Goal: Information Seeking & Learning: Learn about a topic

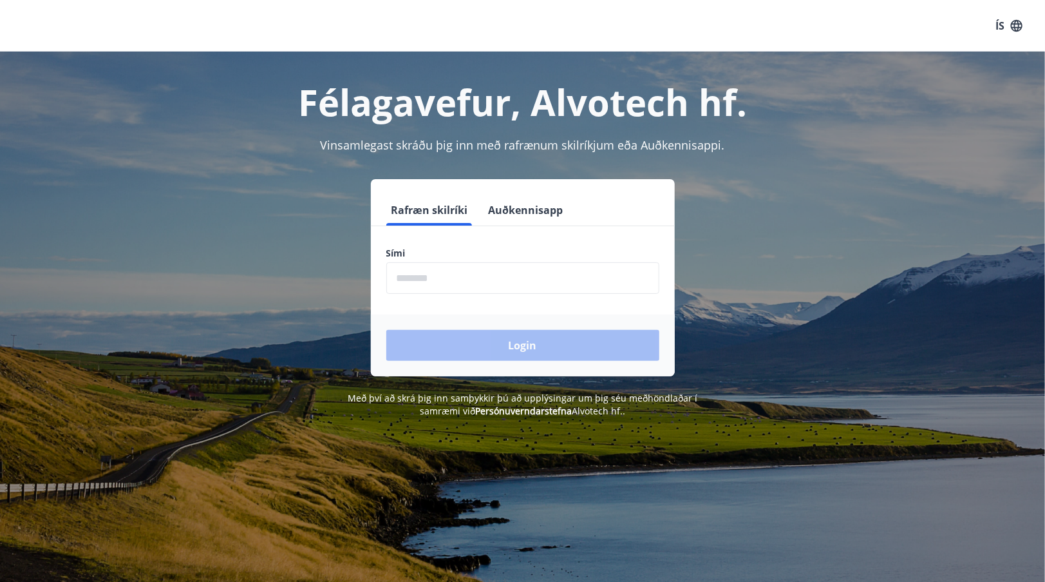
click at [536, 269] on input "phone" at bounding box center [522, 278] width 273 height 32
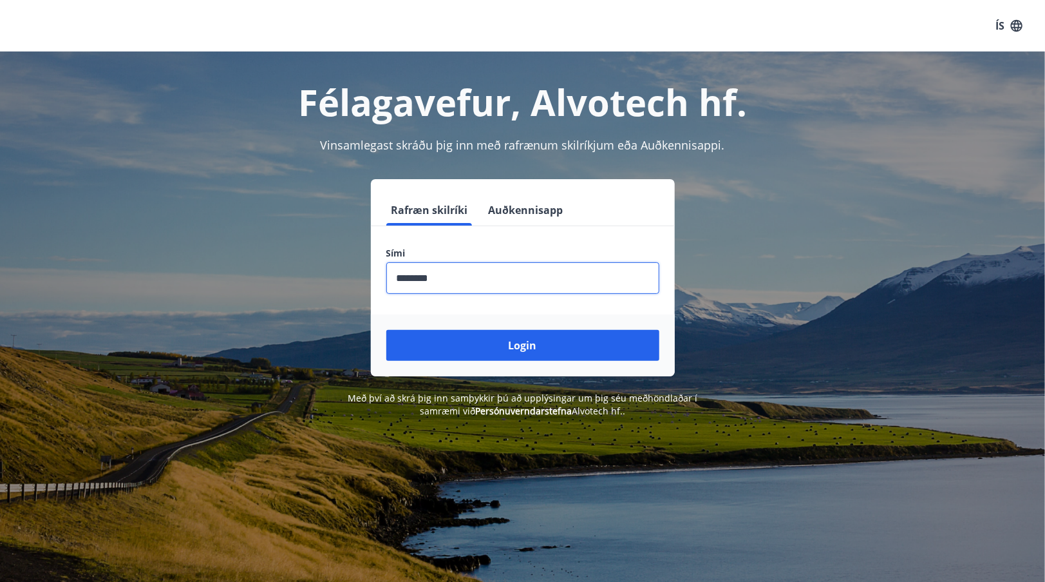
type input "********"
click at [386, 330] on button "Login" at bounding box center [522, 345] width 273 height 31
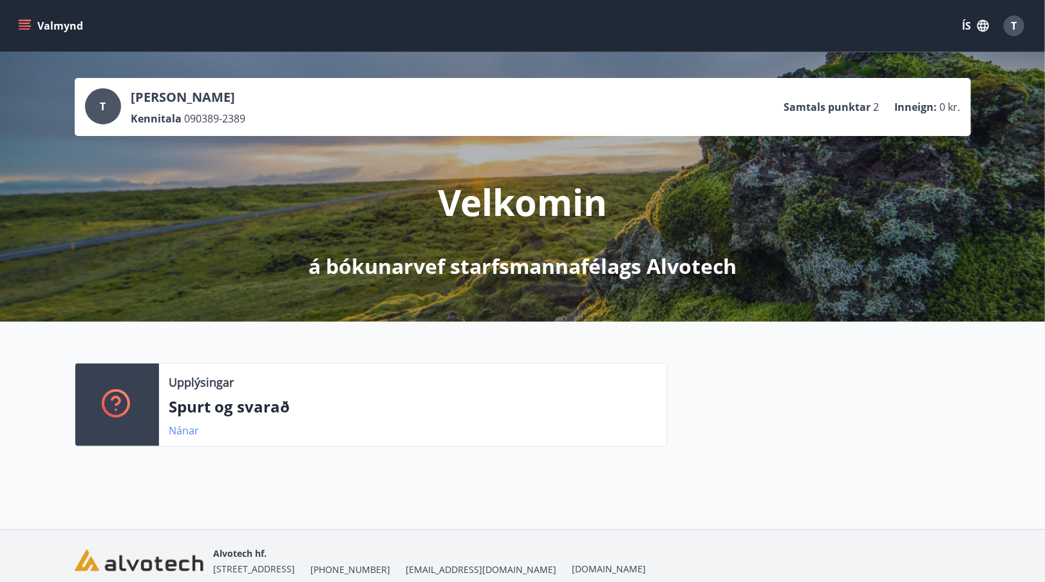
click at [178, 430] on link "Nánar" at bounding box center [184, 430] width 30 height 14
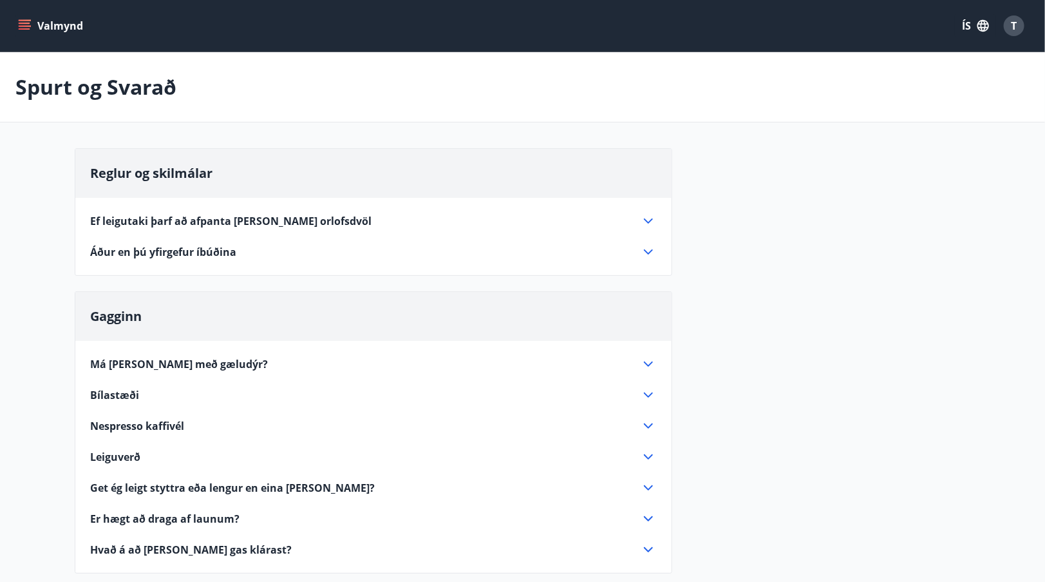
click at [363, 367] on div "Má [PERSON_NAME] með gæludýr?" at bounding box center [366, 364] width 550 height 14
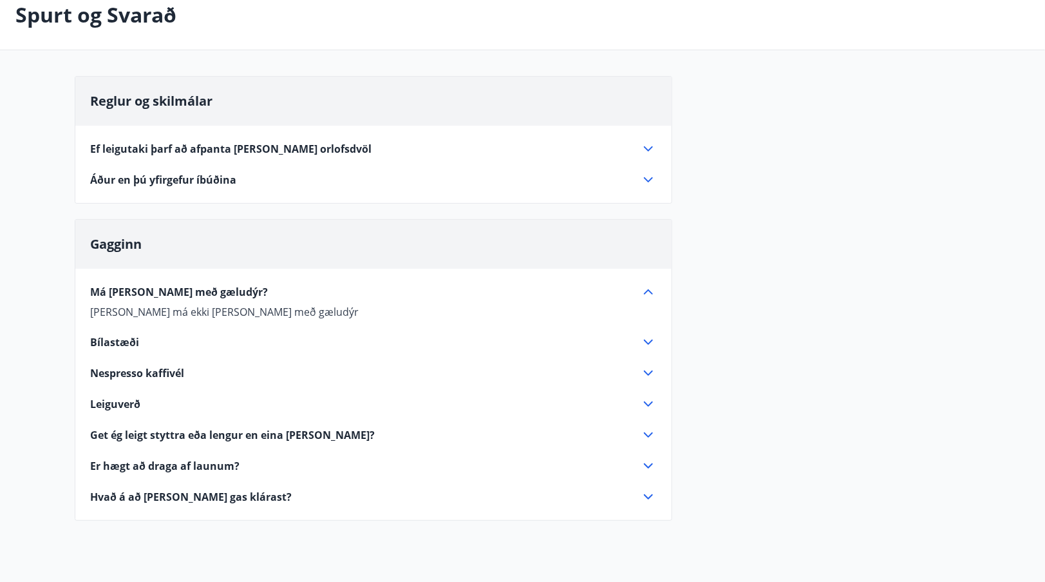
scroll to position [129, 0]
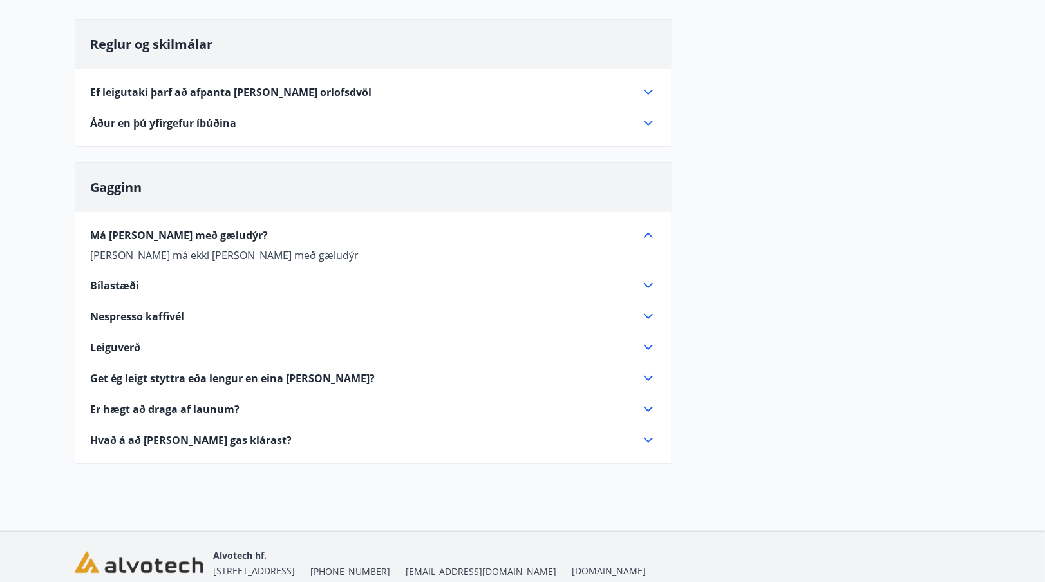
click at [410, 290] on div "Bílastæði" at bounding box center [366, 285] width 550 height 14
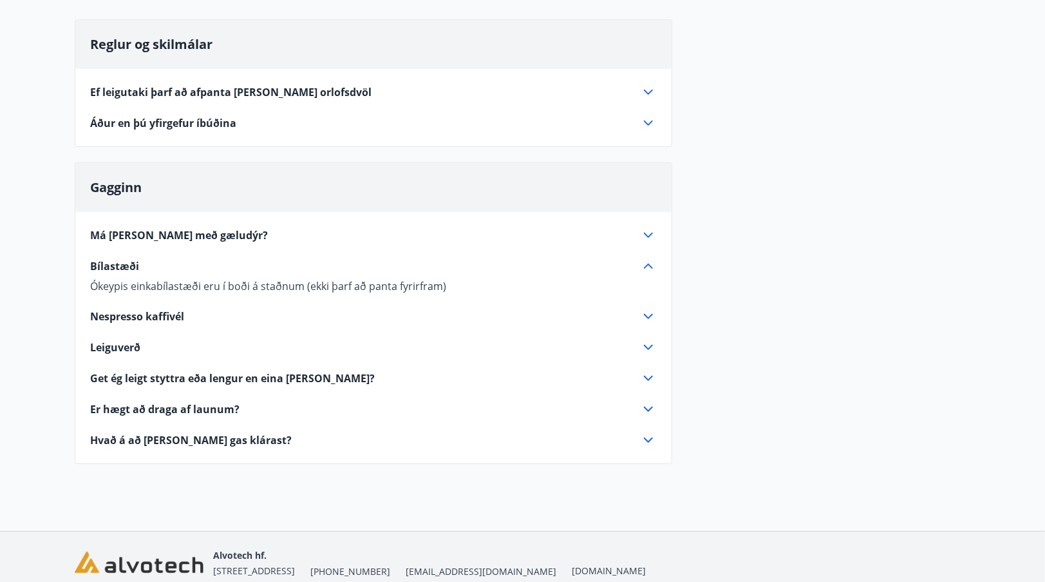
click at [639, 313] on div "Nespresso kaffivél" at bounding box center [366, 316] width 550 height 14
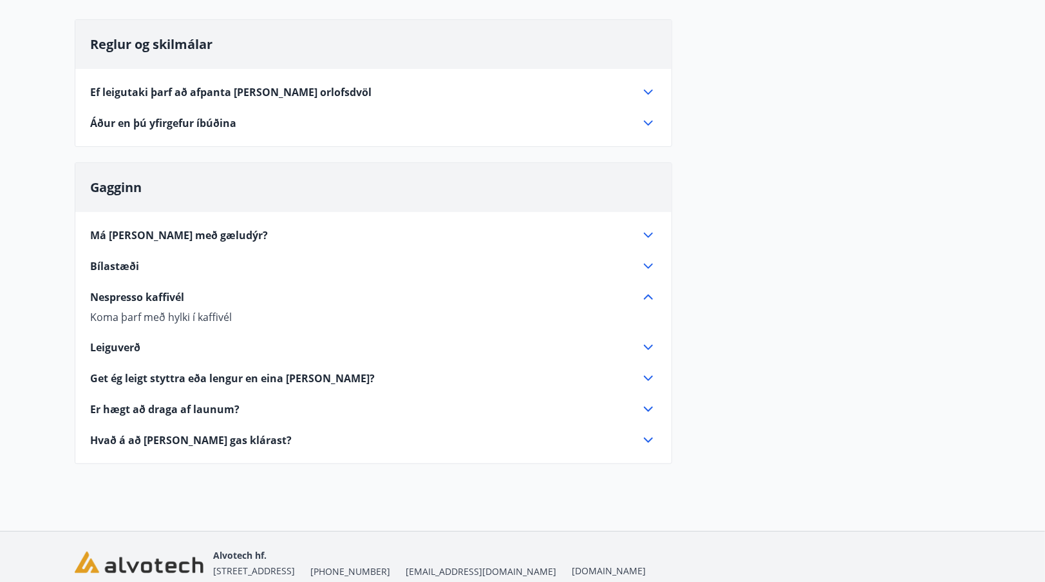
click at [645, 343] on icon at bounding box center [648, 346] width 15 height 15
click at [649, 364] on div "Má [PERSON_NAME] með gæludýr? [PERSON_NAME] má ekki [PERSON_NAME] með gæludýr B…" at bounding box center [373, 330] width 596 height 236
click at [648, 378] on icon at bounding box center [648, 377] width 9 height 5
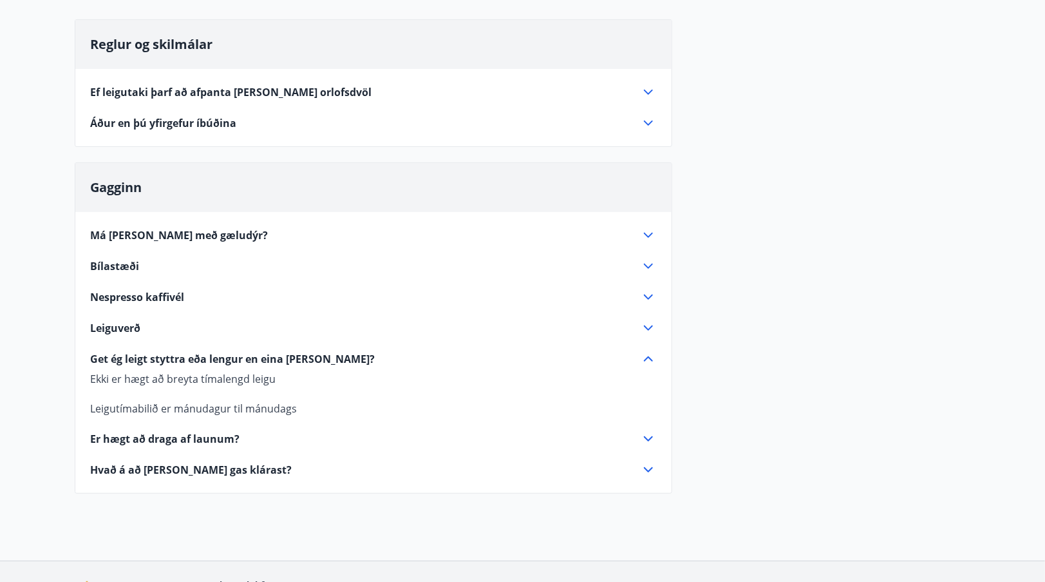
click at [646, 432] on icon at bounding box center [648, 438] width 15 height 15
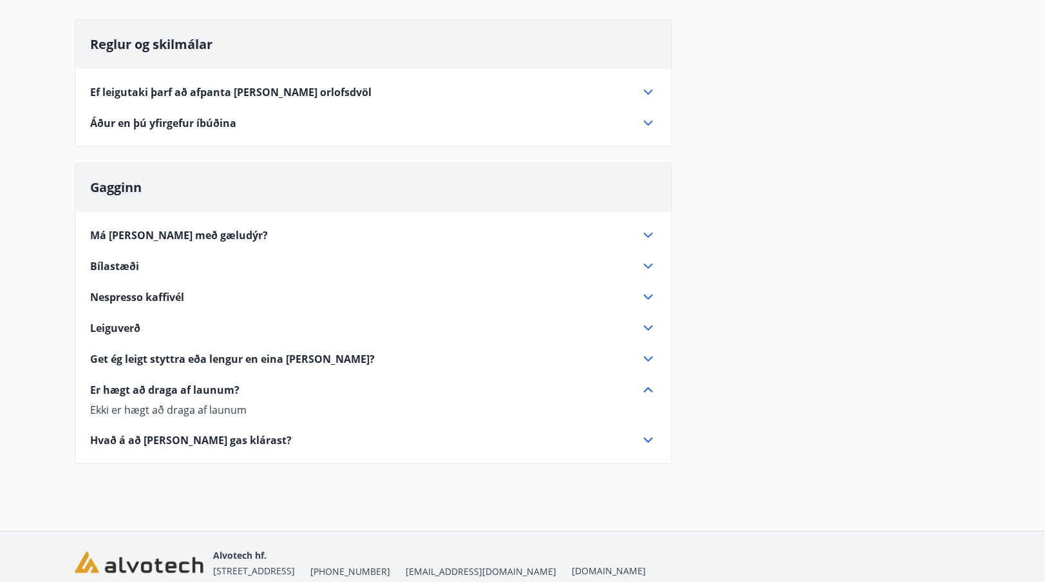
click at [643, 449] on div "Gagginn Má [PERSON_NAME] með gæludýr? [PERSON_NAME] má ekki [PERSON_NAME] með g…" at bounding box center [374, 312] width 598 height 301
click at [643, 454] on div "Gagginn Má [PERSON_NAME] með gæludýr? [PERSON_NAME] má ekki [PERSON_NAME] með g…" at bounding box center [374, 312] width 598 height 301
click at [649, 441] on icon at bounding box center [648, 439] width 9 height 5
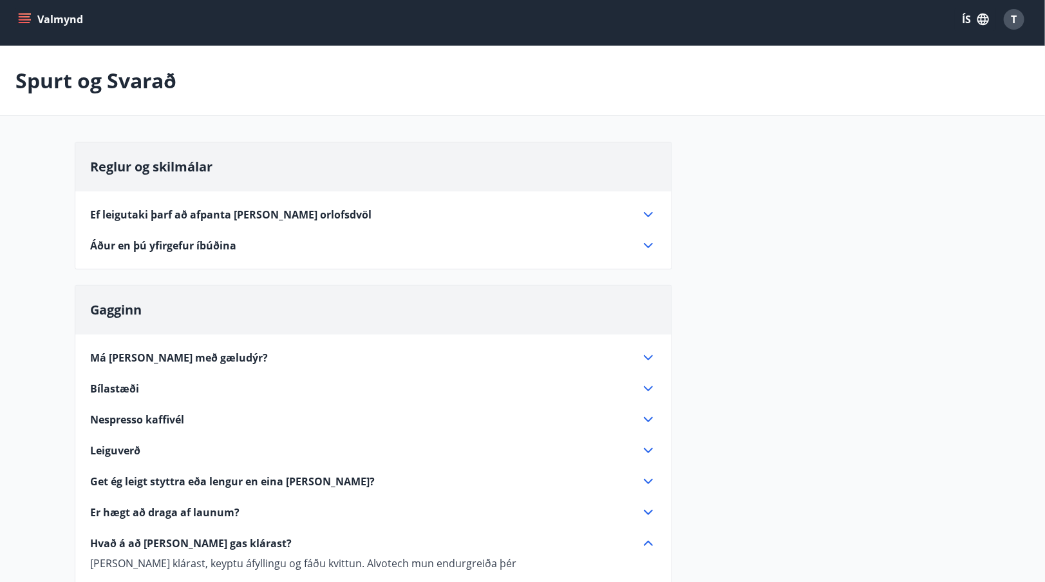
scroll to position [0, 0]
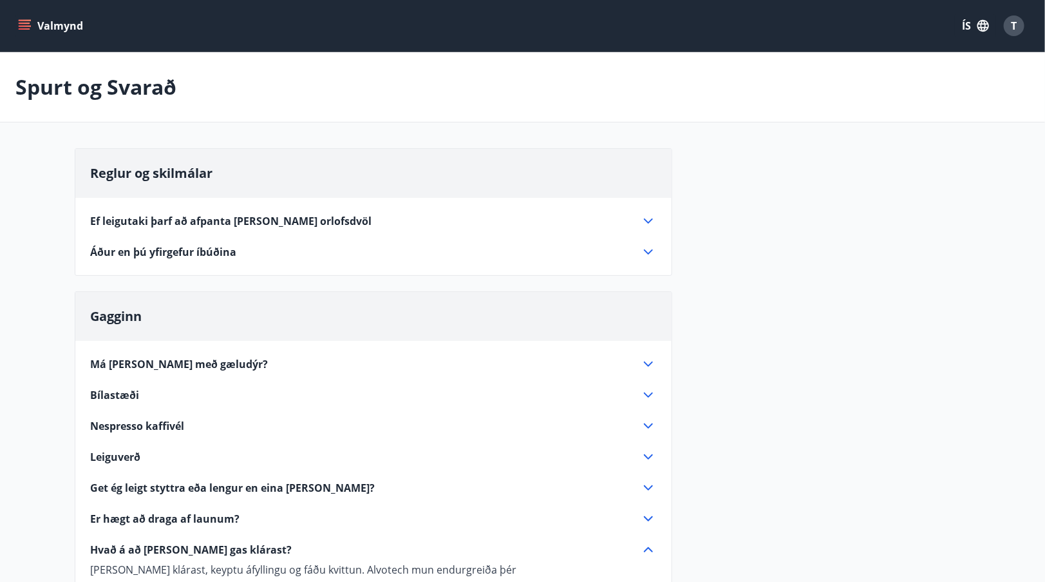
click at [28, 21] on icon "menu" at bounding box center [24, 25] width 13 height 13
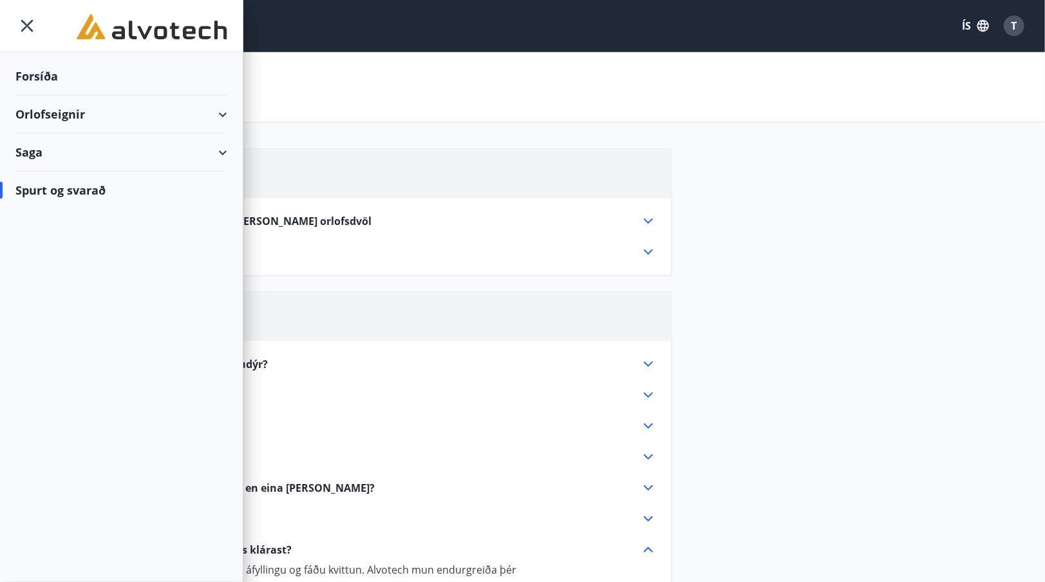
click at [220, 115] on div "Orlofseignir" at bounding box center [121, 114] width 212 height 38
click at [57, 147] on div "Framboð" at bounding box center [121, 146] width 191 height 27
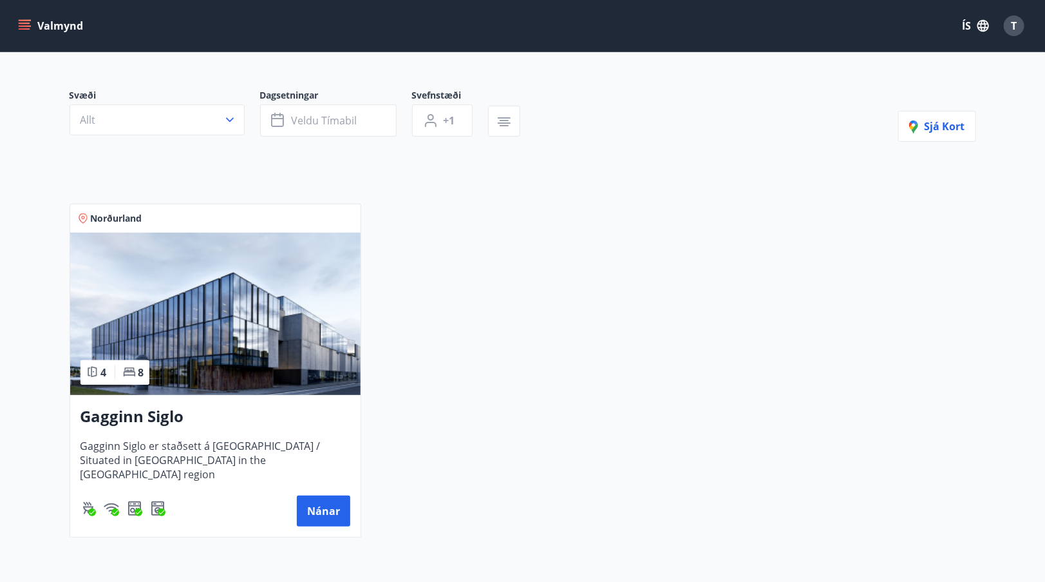
scroll to position [129, 0]
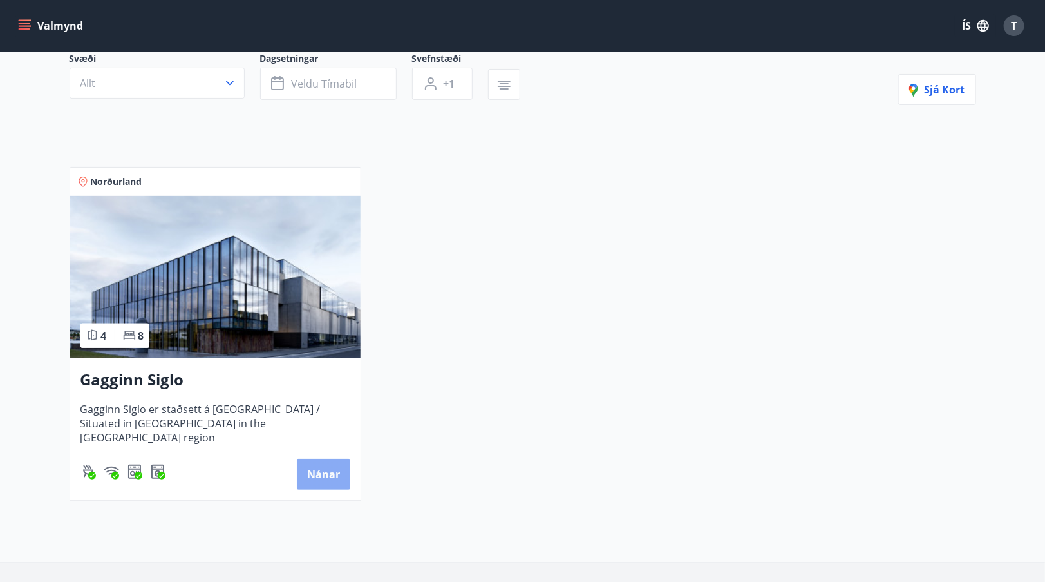
click at [338, 477] on button "Nánar" at bounding box center [323, 474] width 53 height 31
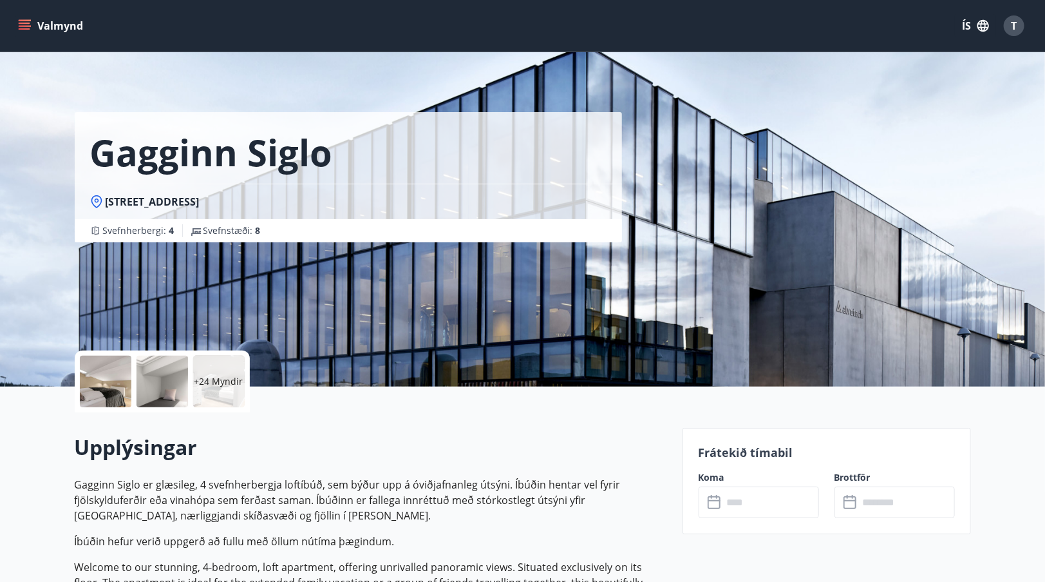
click at [233, 385] on p "+24 Myndir" at bounding box center [218, 381] width 49 height 13
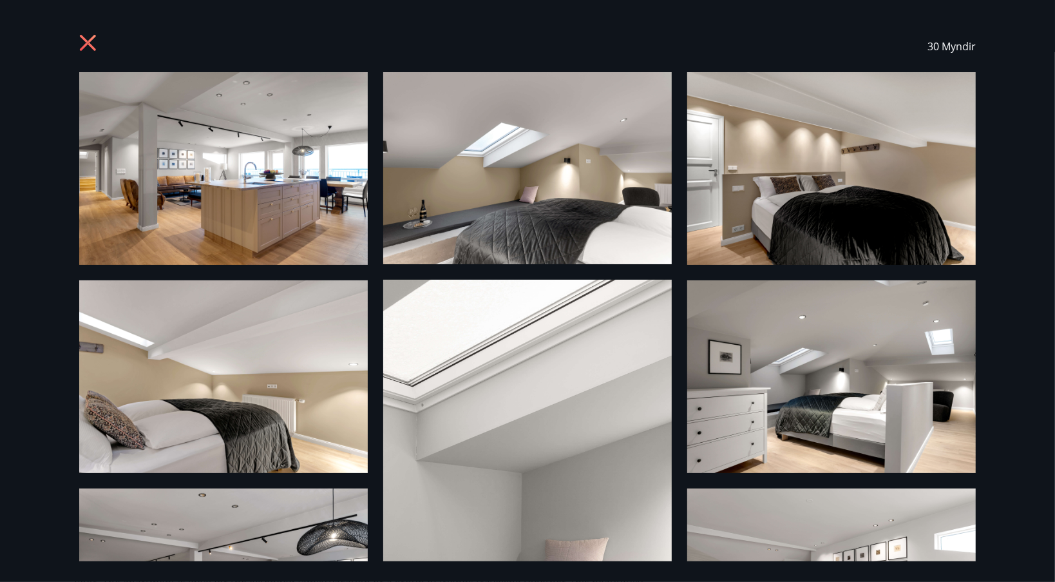
click at [87, 54] on icon at bounding box center [89, 44] width 21 height 21
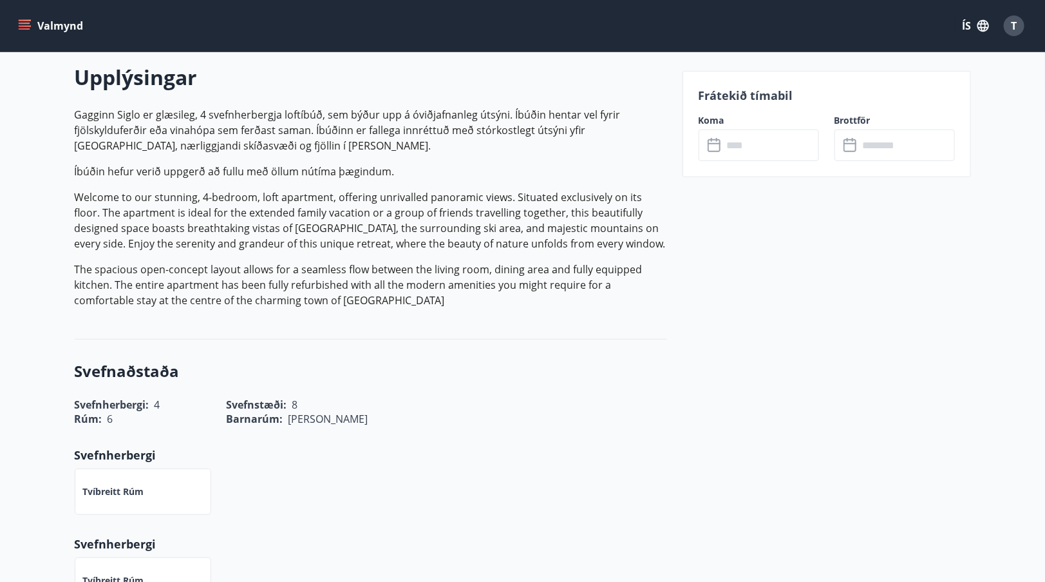
scroll to position [386, 0]
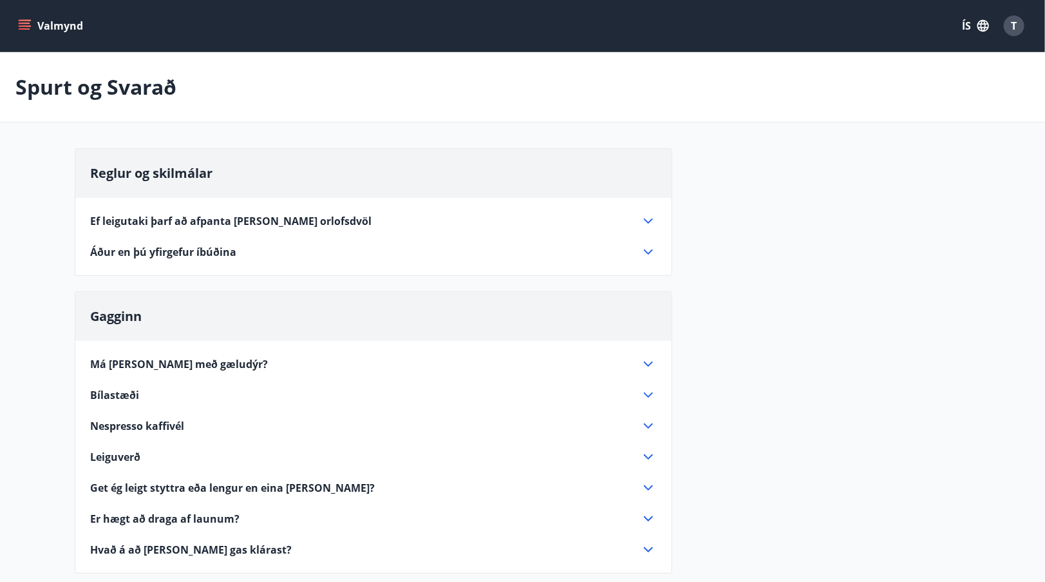
click at [266, 246] on div "Áður en þú yfirgefur íbúðina" at bounding box center [366, 252] width 550 height 14
